Goal: Transaction & Acquisition: Purchase product/service

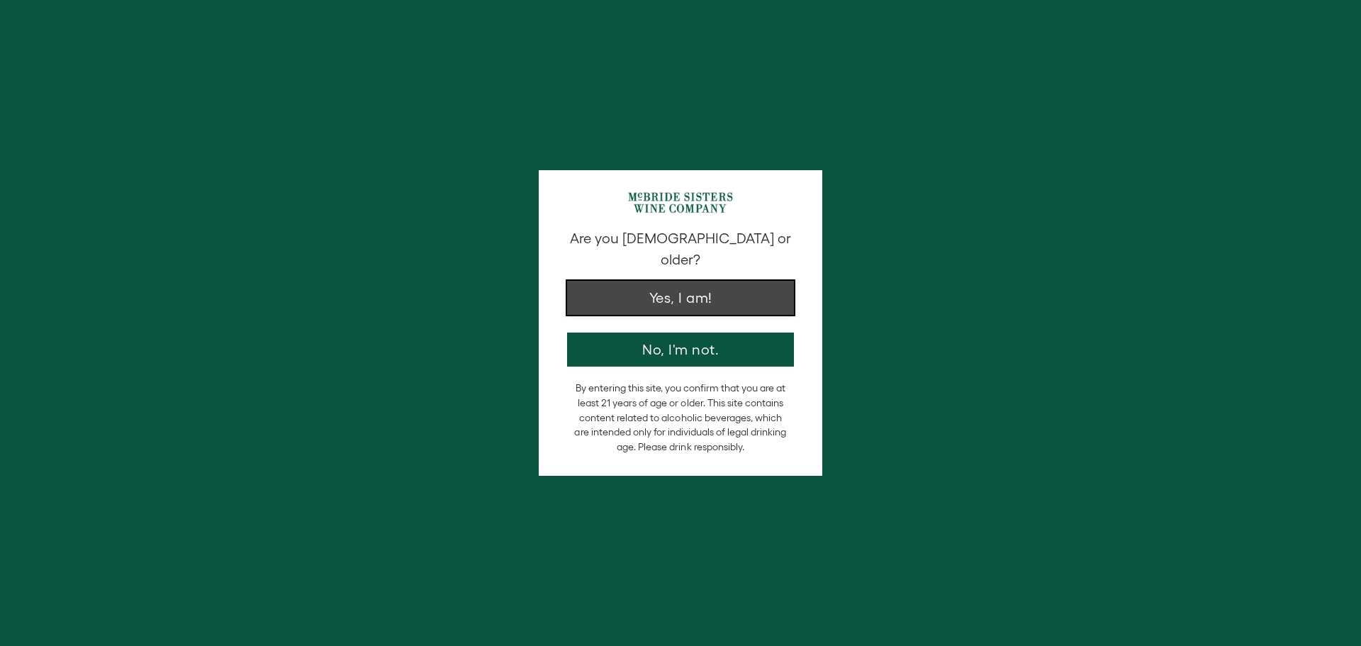
click at [684, 281] on button "Yes, I am!" at bounding box center [680, 298] width 227 height 34
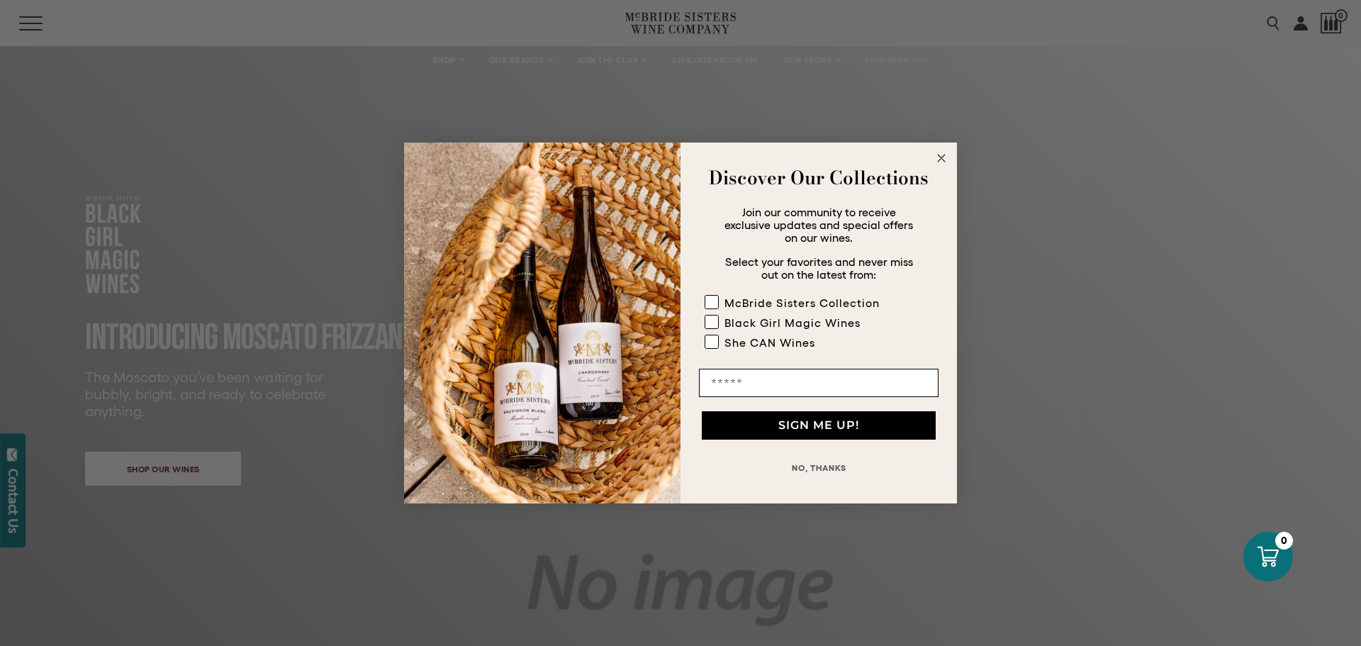
click at [939, 161] on icon "Close dialog" at bounding box center [941, 158] width 7 height 7
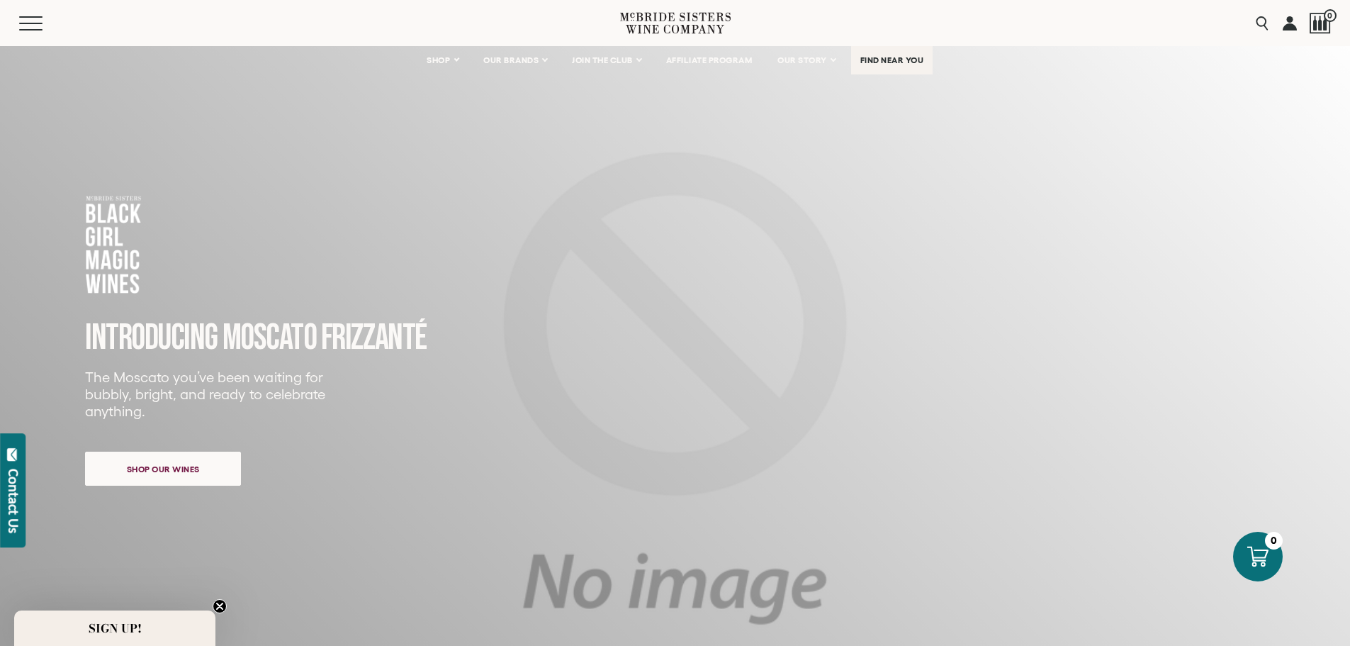
click at [861, 57] on link "FIND NEAR YOU" at bounding box center [892, 60] width 82 height 28
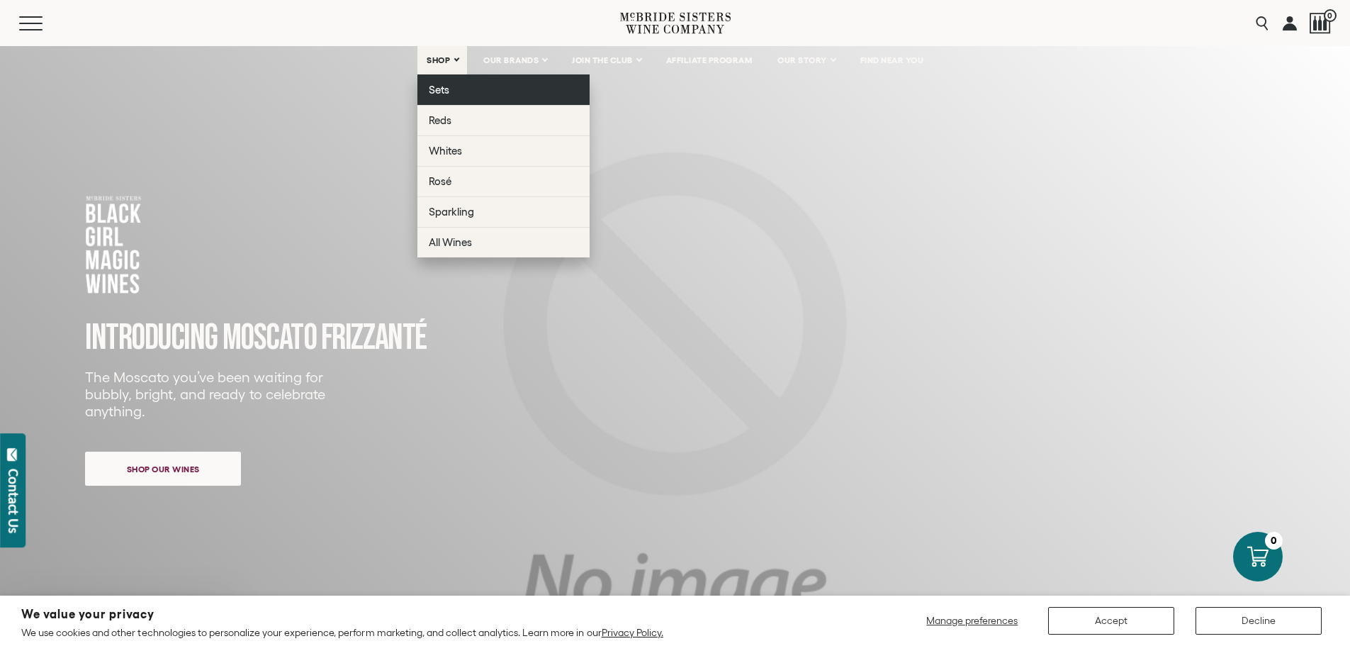
click at [432, 89] on span "Sets" at bounding box center [439, 90] width 21 height 12
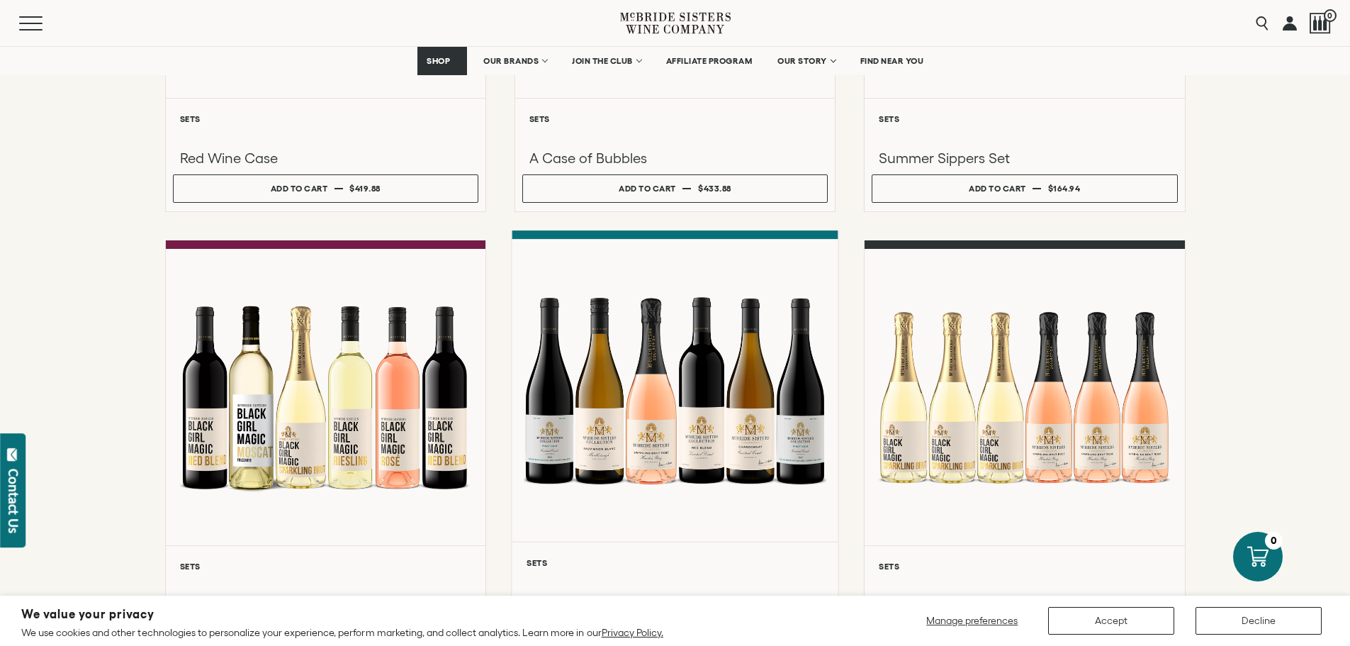
scroll to position [1134, 0]
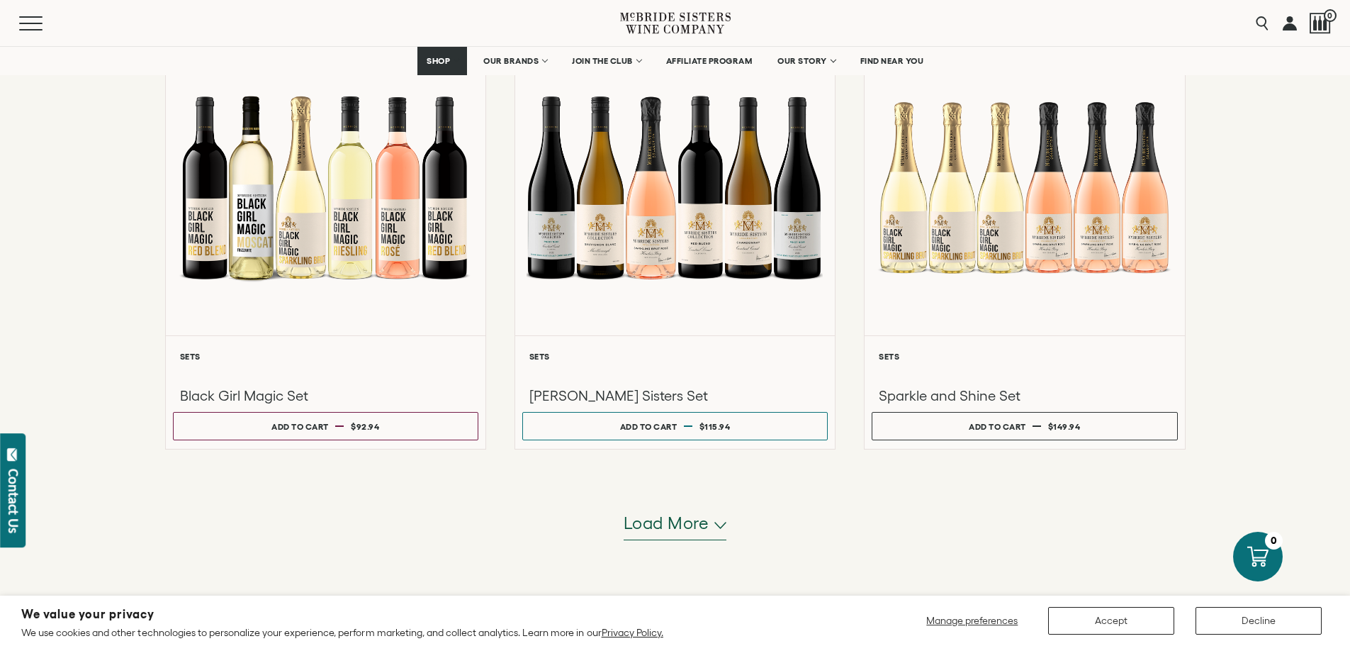
click at [670, 527] on span "Load more" at bounding box center [667, 523] width 86 height 24
